Goal: Task Accomplishment & Management: Use online tool/utility

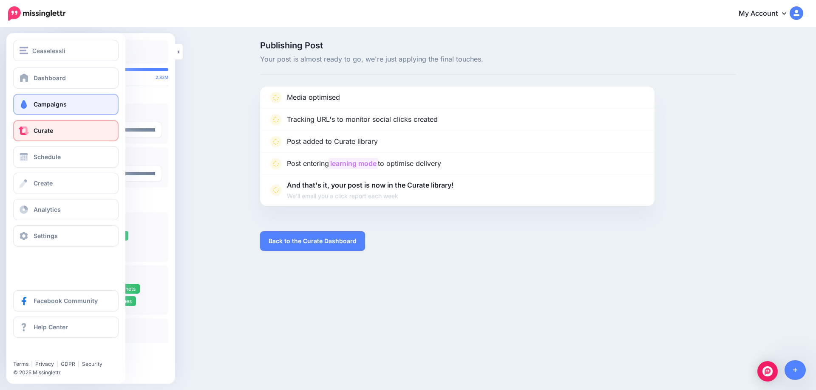
click at [31, 103] on link "Campaigns" at bounding box center [65, 104] width 105 height 21
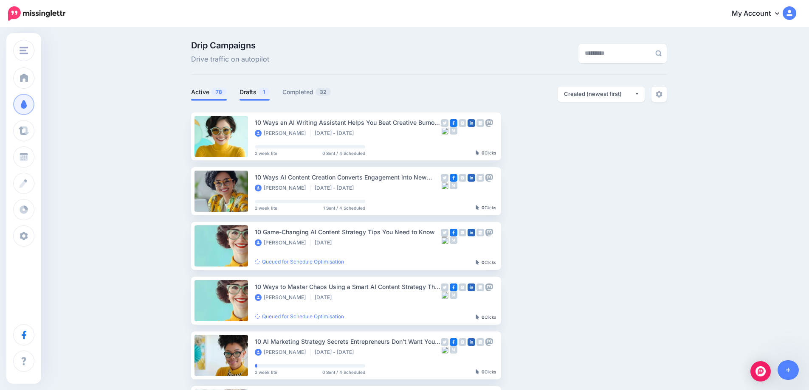
click at [255, 93] on link "Drafts 1" at bounding box center [255, 92] width 30 height 10
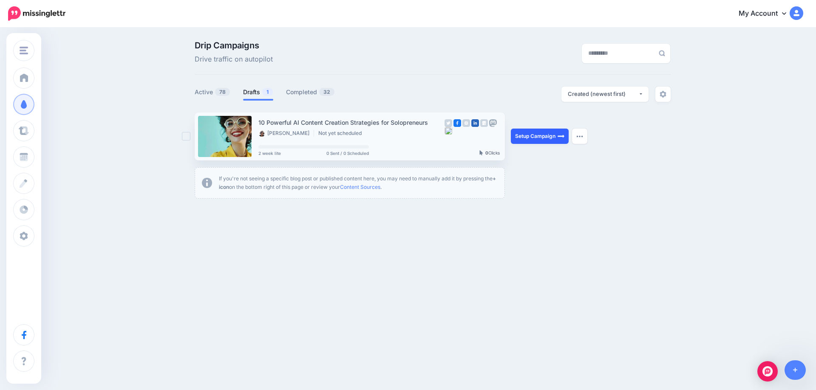
click at [550, 139] on link "Setup Campaign" at bounding box center [540, 136] width 58 height 15
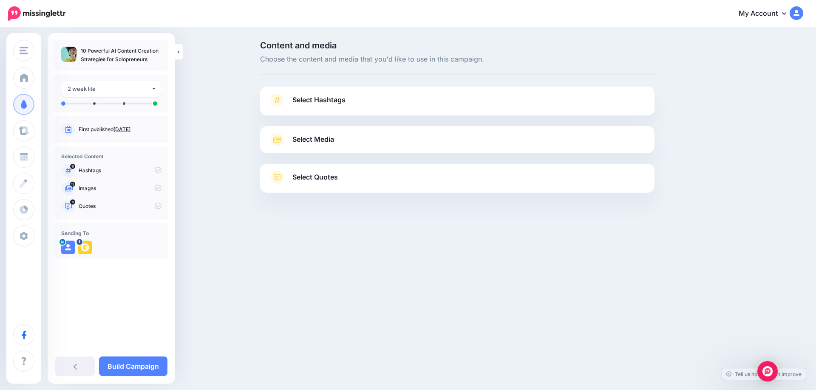
click at [130, 129] on link "[DATE]" at bounding box center [121, 129] width 17 height 6
click at [322, 100] on span "Select Hashtags" at bounding box center [318, 99] width 53 height 11
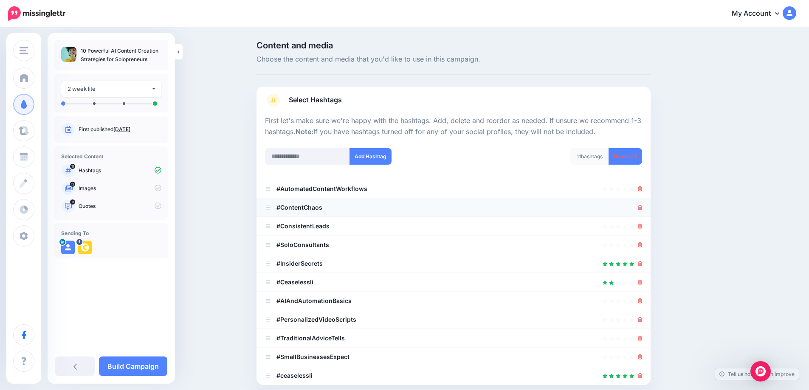
click at [646, 206] on li "#ContentChaos" at bounding box center [454, 207] width 394 height 19
click at [643, 207] on icon at bounding box center [640, 207] width 5 height 5
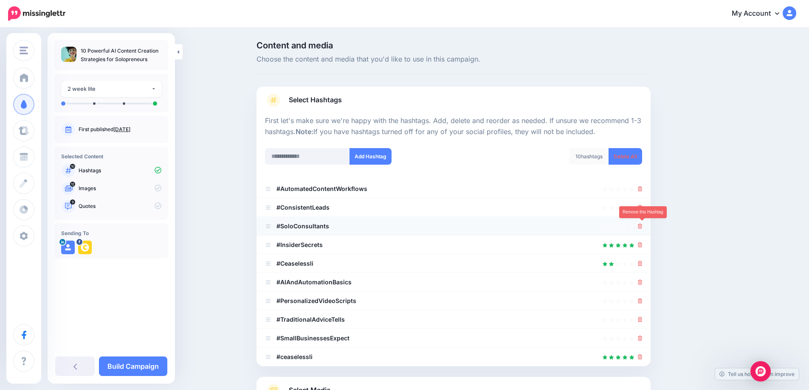
click at [643, 228] on icon at bounding box center [640, 226] width 5 height 5
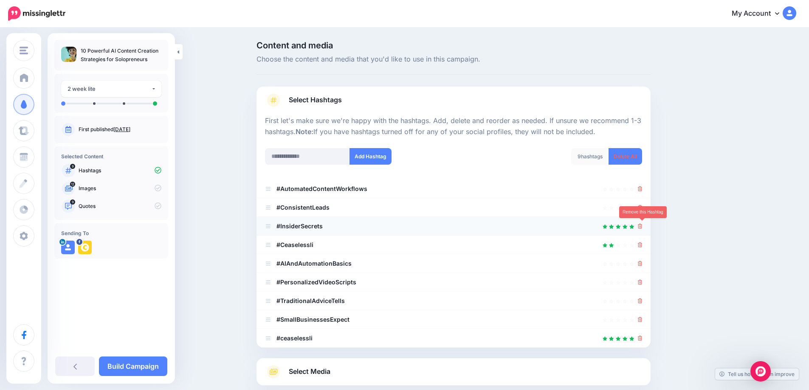
click at [643, 226] on icon at bounding box center [640, 226] width 5 height 5
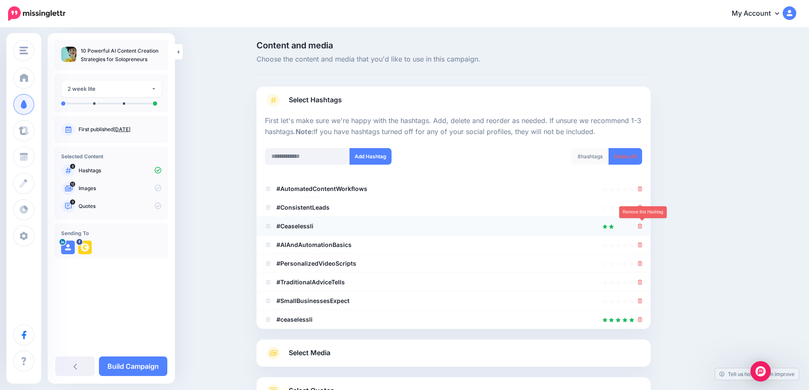
click at [643, 228] on icon at bounding box center [640, 226] width 5 height 5
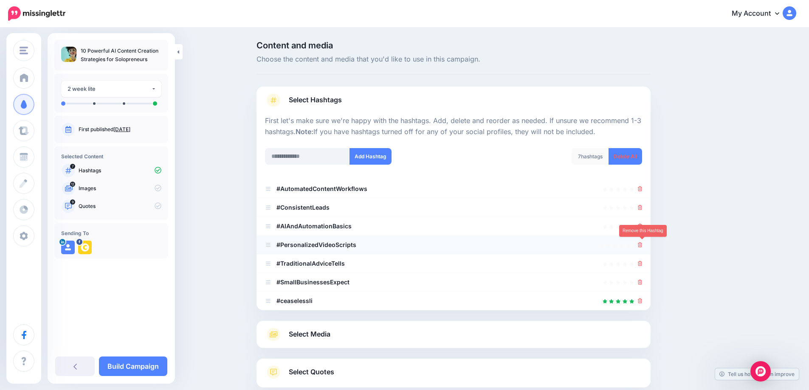
click at [643, 245] on icon at bounding box center [640, 245] width 5 height 5
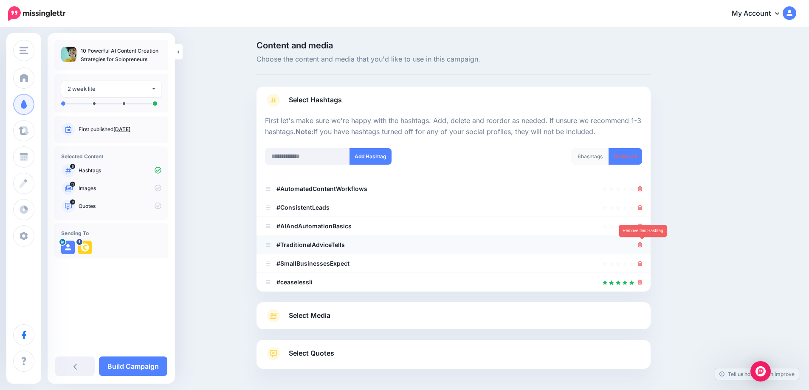
click at [643, 244] on icon at bounding box center [640, 245] width 5 height 5
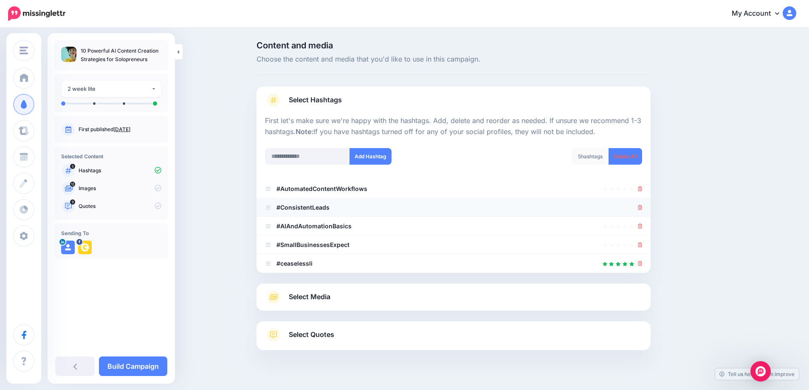
scroll to position [27, 0]
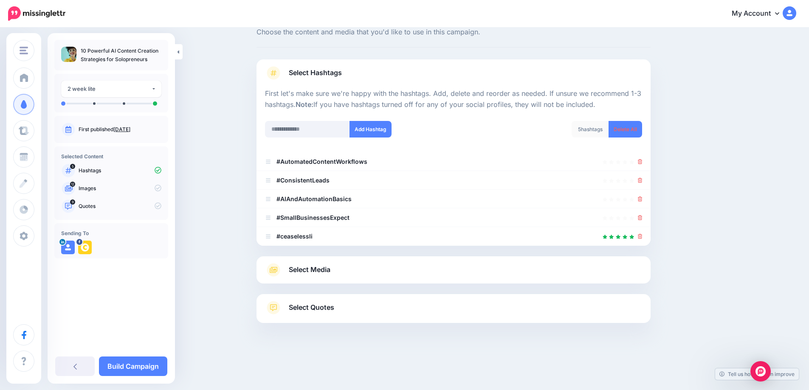
click at [329, 270] on span "Select Media" at bounding box center [310, 269] width 42 height 11
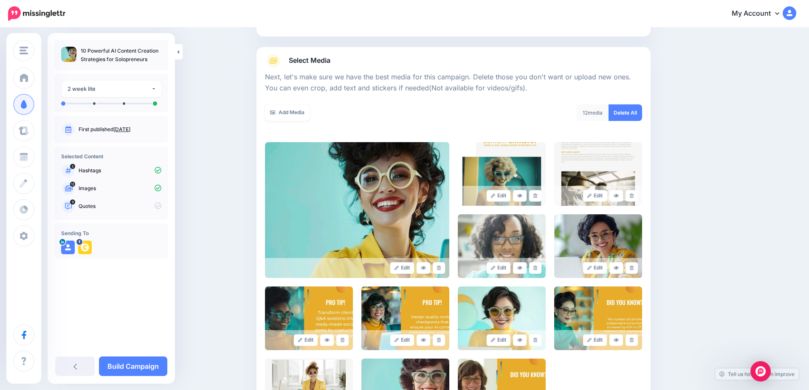
scroll to position [155, 0]
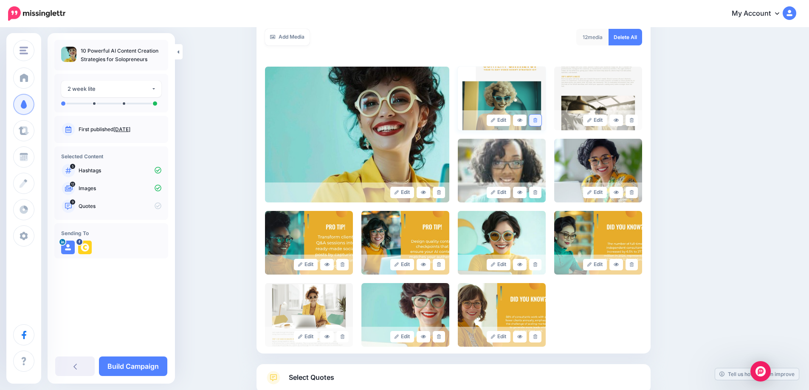
click at [537, 122] on icon at bounding box center [536, 120] width 4 height 5
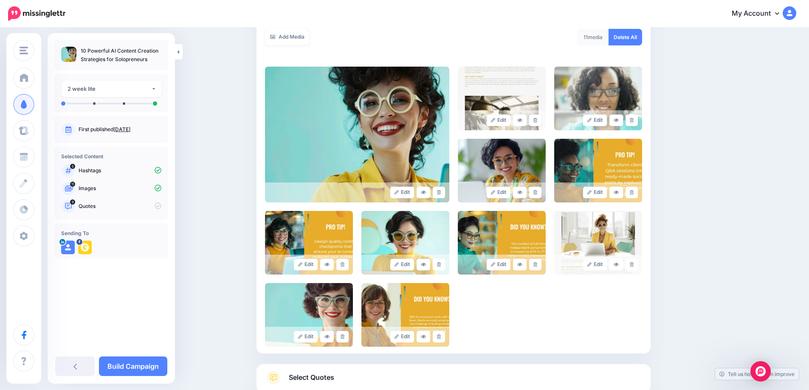
click at [537, 122] on icon at bounding box center [536, 120] width 4 height 5
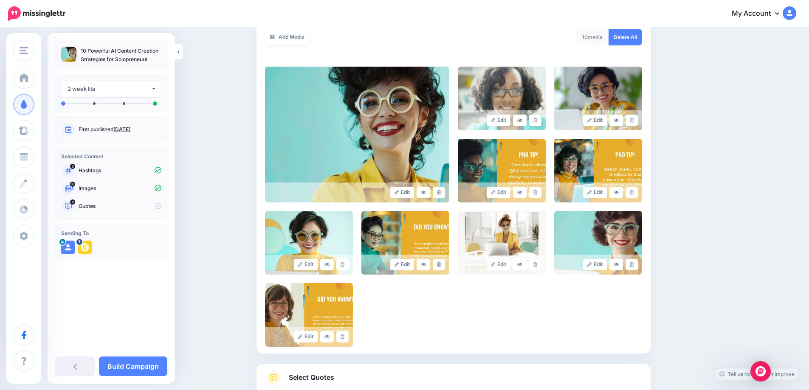
click at [537, 122] on icon at bounding box center [536, 120] width 4 height 5
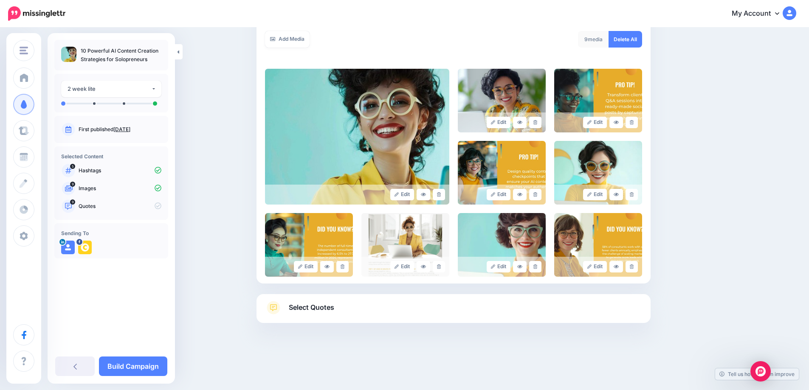
scroll to position [153, 0]
click at [537, 122] on icon at bounding box center [536, 122] width 4 height 5
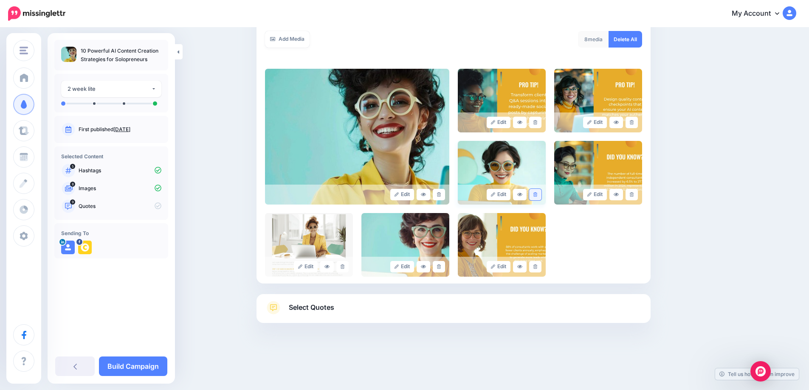
click at [541, 193] on link at bounding box center [535, 194] width 12 height 11
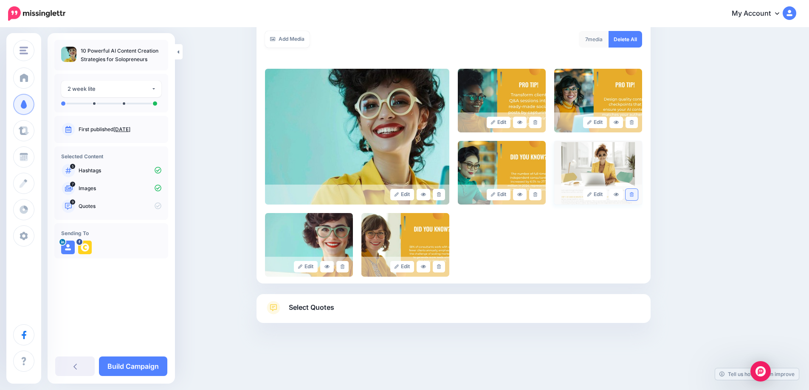
click at [632, 196] on link at bounding box center [632, 194] width 12 height 11
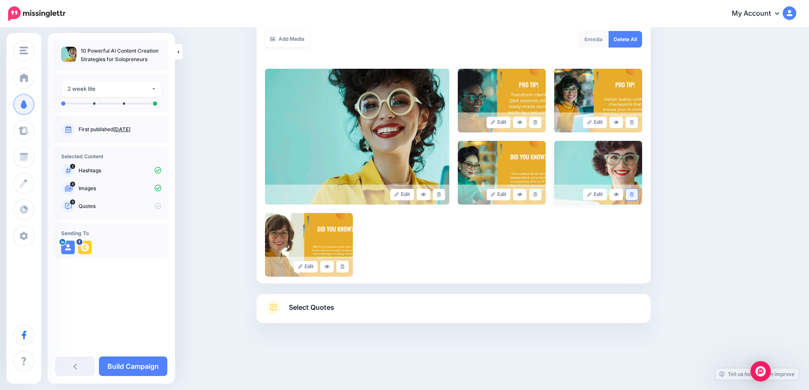
click at [633, 195] on icon at bounding box center [632, 194] width 4 height 5
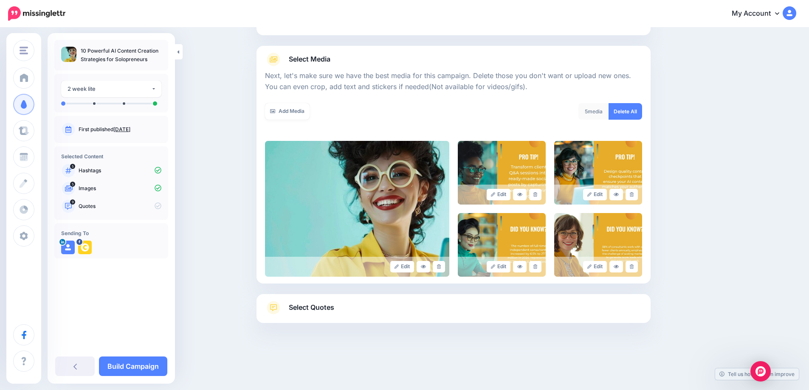
scroll to position [80, 0]
click at [320, 310] on span "Select Quotes" at bounding box center [311, 307] width 45 height 11
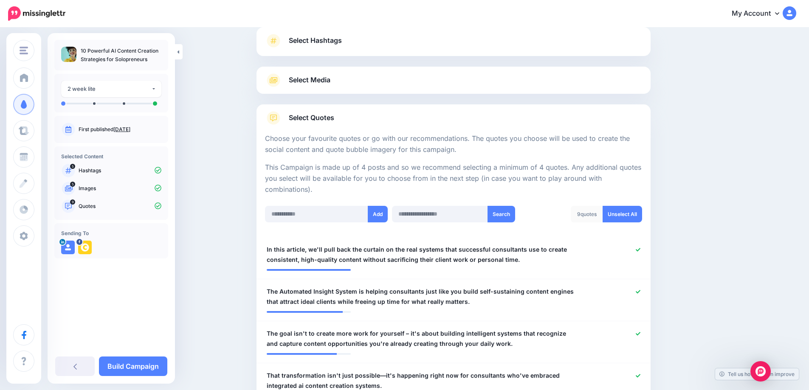
scroll to position [127, 0]
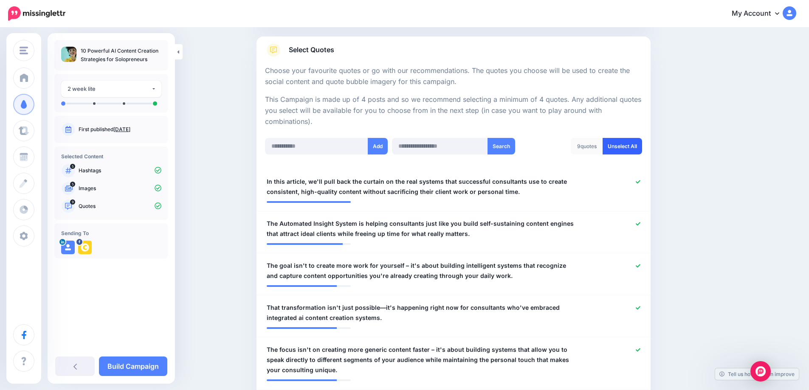
click at [635, 151] on link "Unselect All" at bounding box center [623, 146] width 40 height 17
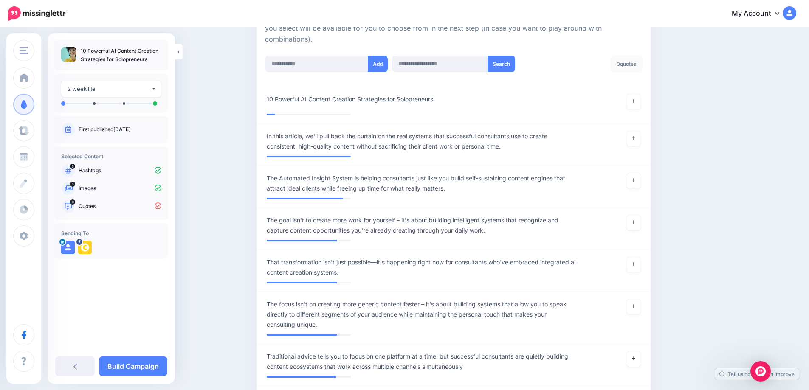
scroll to position [212, 0]
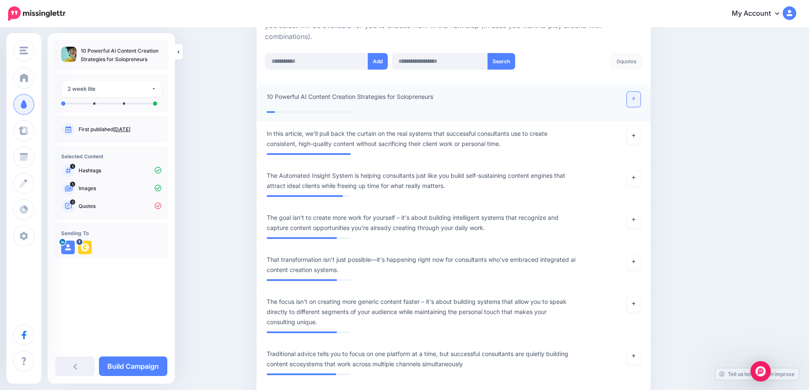
click at [639, 104] on link at bounding box center [634, 99] width 14 height 15
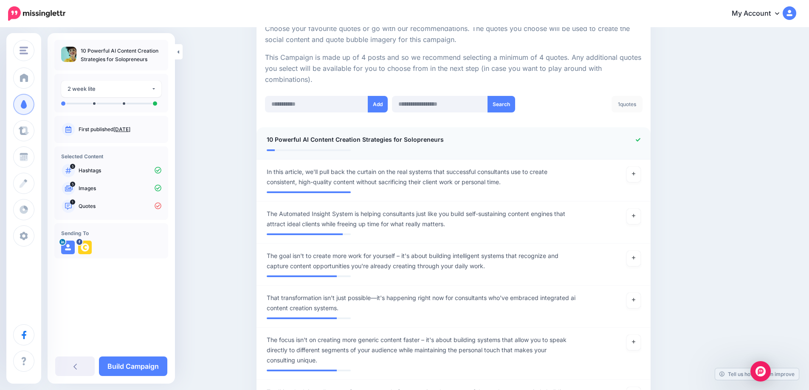
scroll to position [170, 0]
